Goal: Navigation & Orientation: Find specific page/section

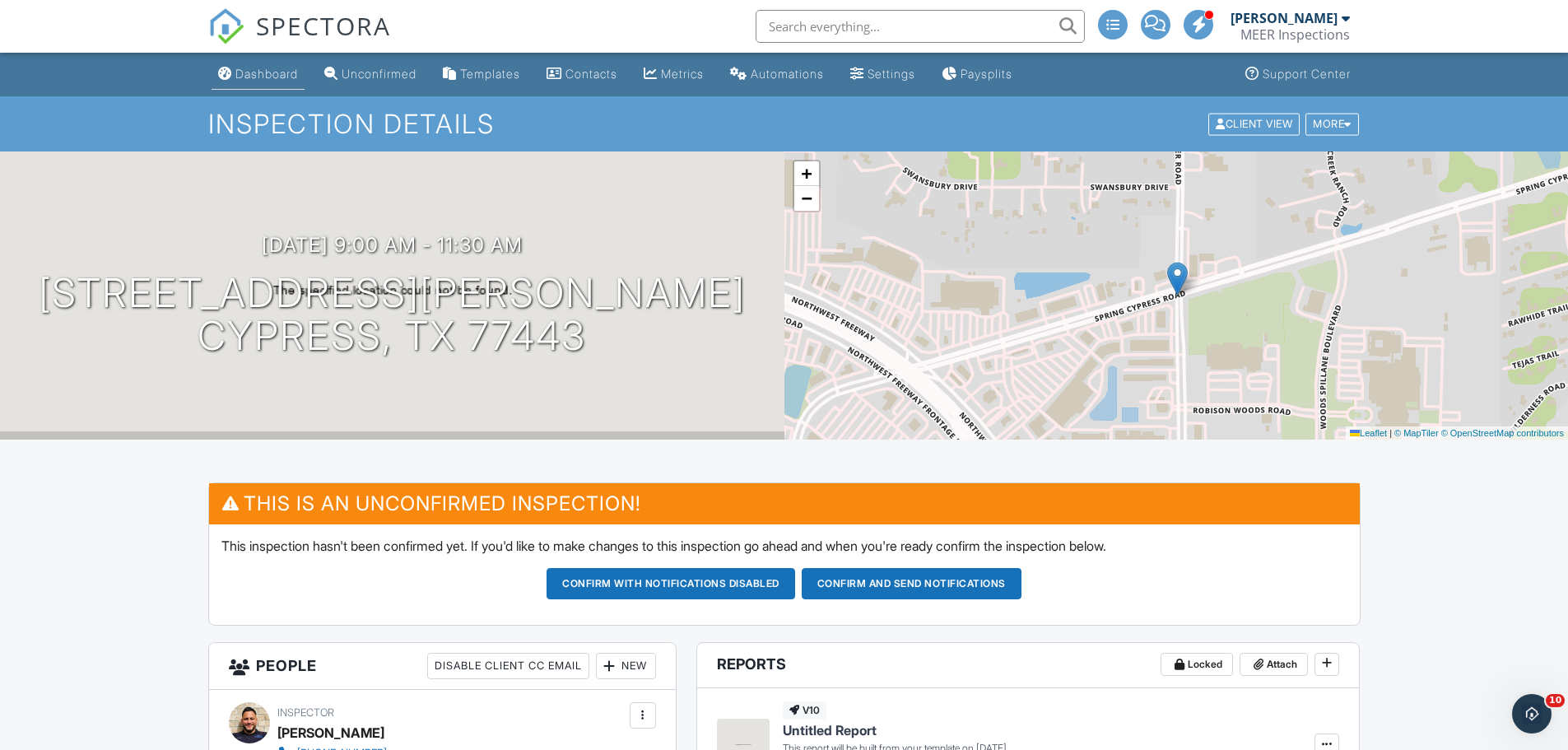
click at [255, 85] on link "Dashboard" at bounding box center [258, 74] width 93 height 31
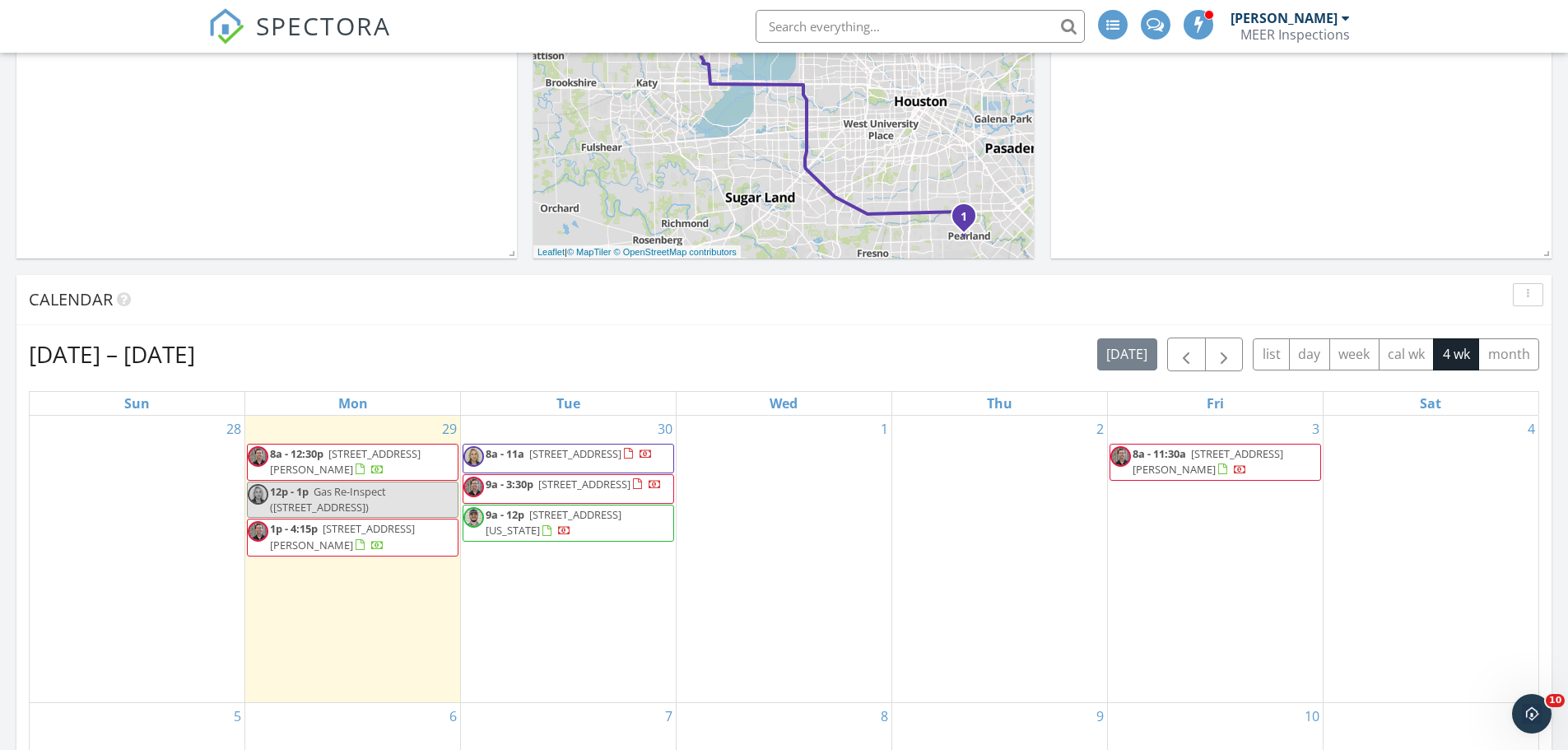
scroll to position [576, 0]
